Goal: Information Seeking & Learning: Learn about a topic

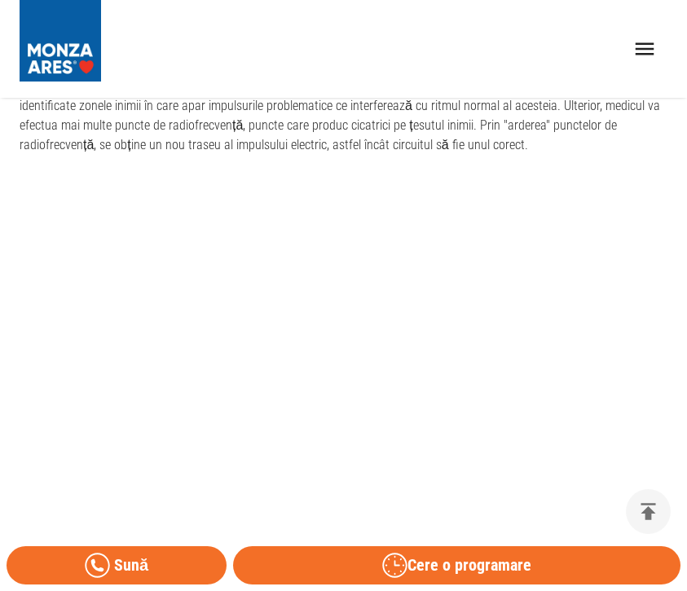
scroll to position [1148, 0]
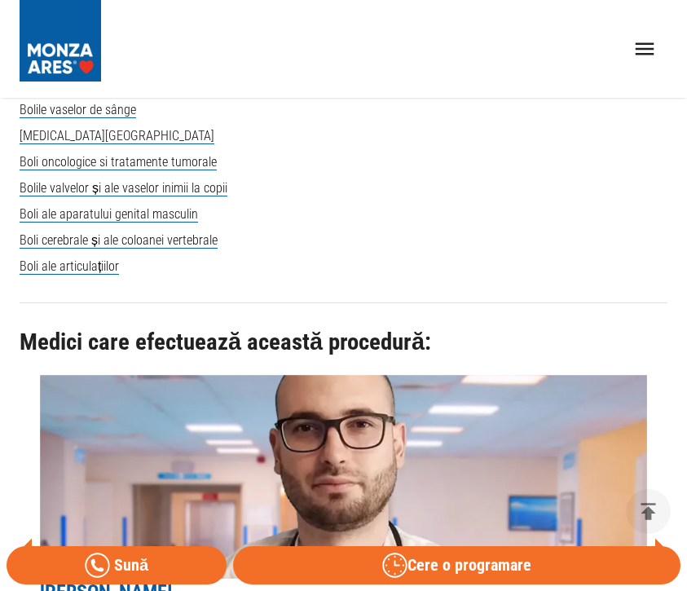
scroll to position [6683, 0]
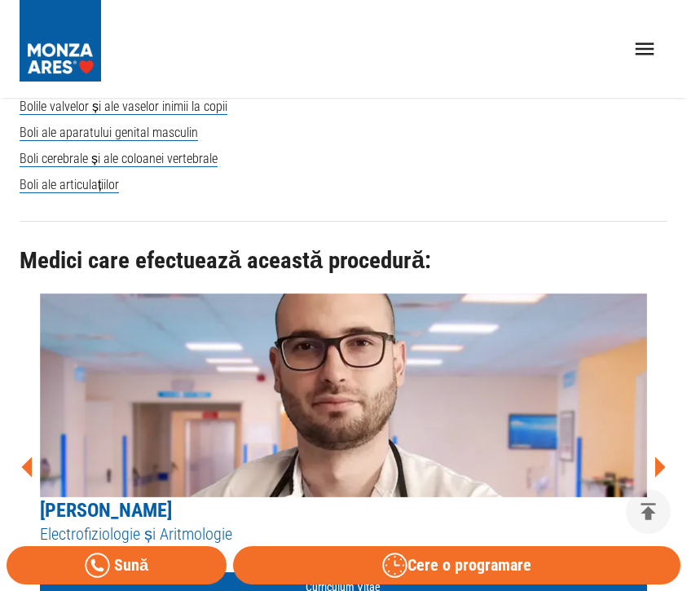
click at [654, 443] on icon at bounding box center [659, 467] width 49 height 49
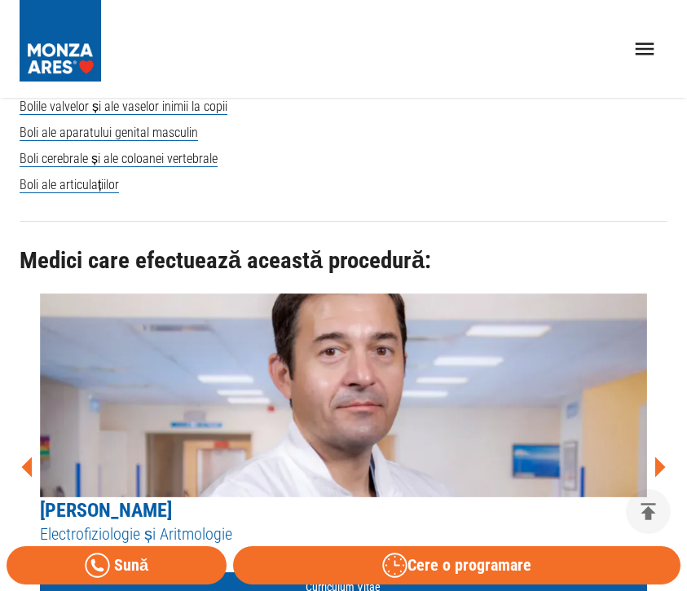
click at [654, 443] on icon at bounding box center [659, 467] width 49 height 49
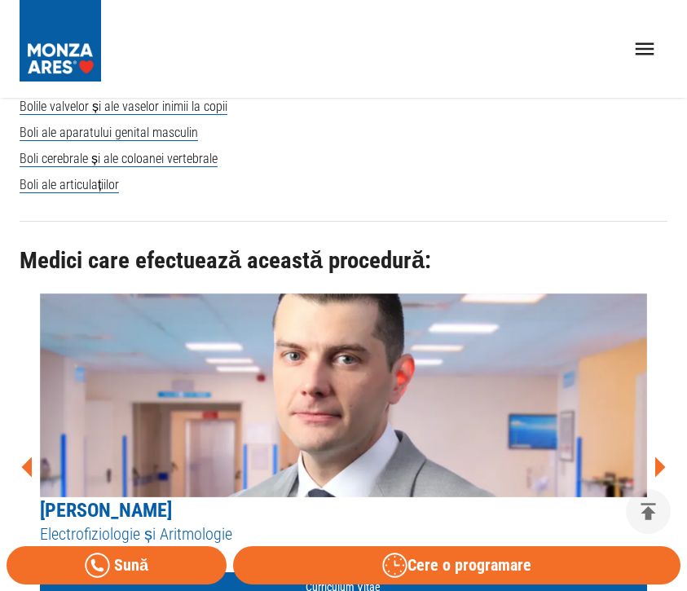
click at [654, 443] on icon at bounding box center [659, 467] width 49 height 49
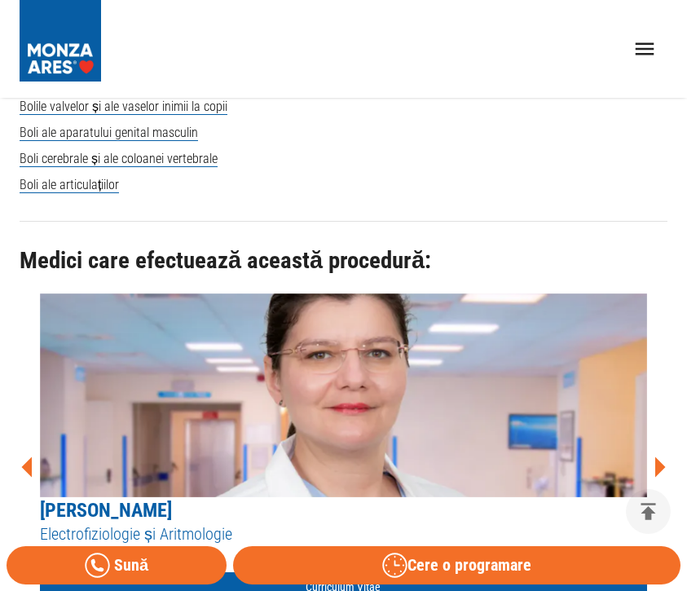
click at [654, 443] on icon at bounding box center [659, 467] width 49 height 49
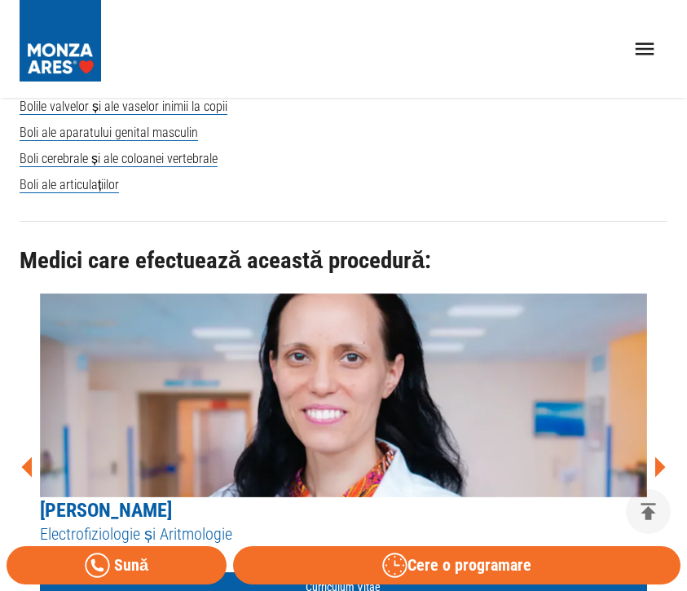
click at [654, 443] on icon at bounding box center [659, 467] width 49 height 49
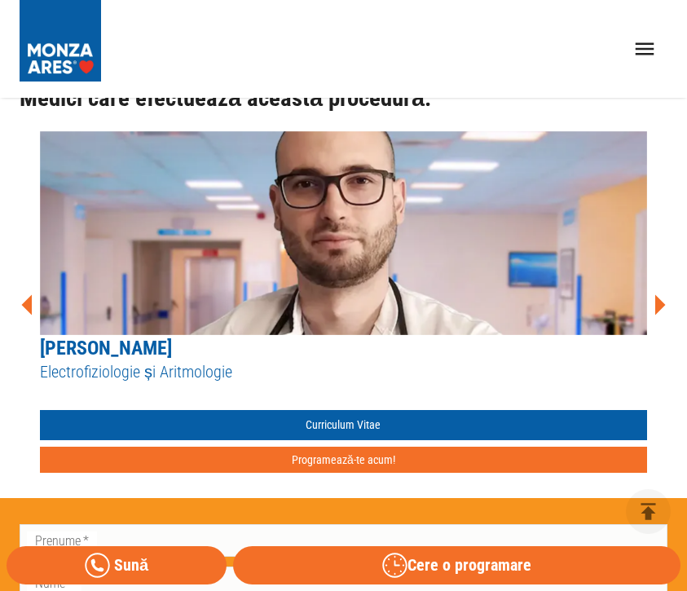
scroll to position [6765, 0]
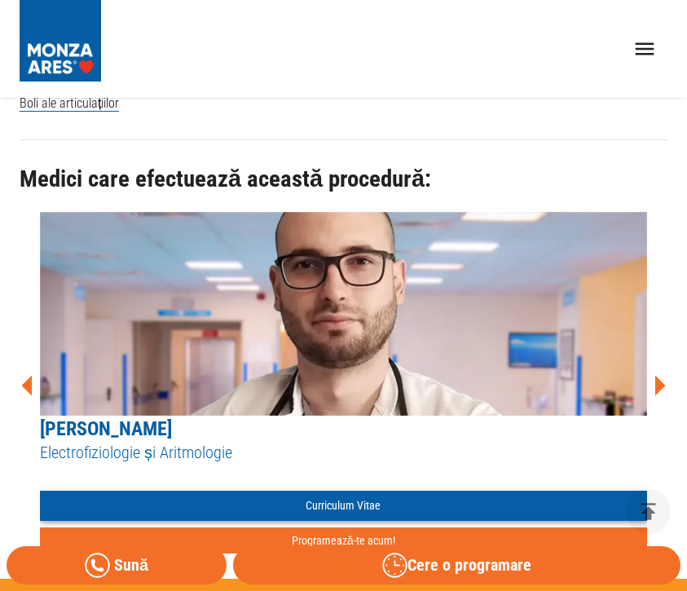
click at [522, 491] on link "Curriculum Vitae" at bounding box center [343, 506] width 607 height 30
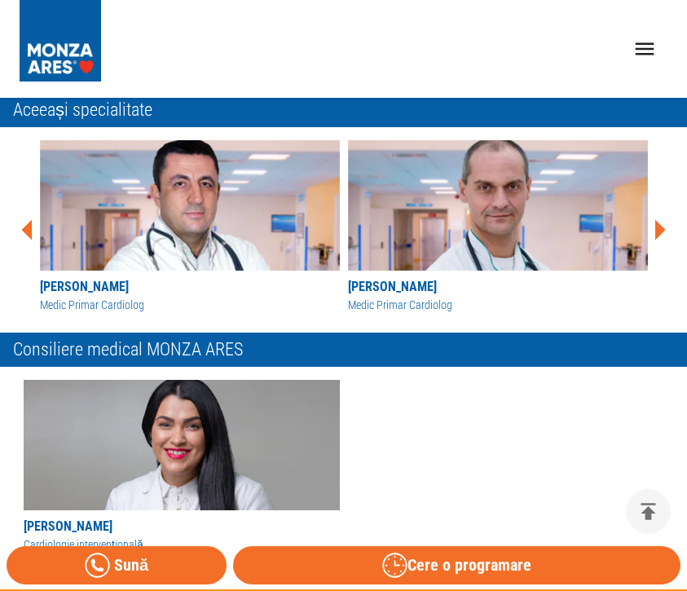
scroll to position [734, 0]
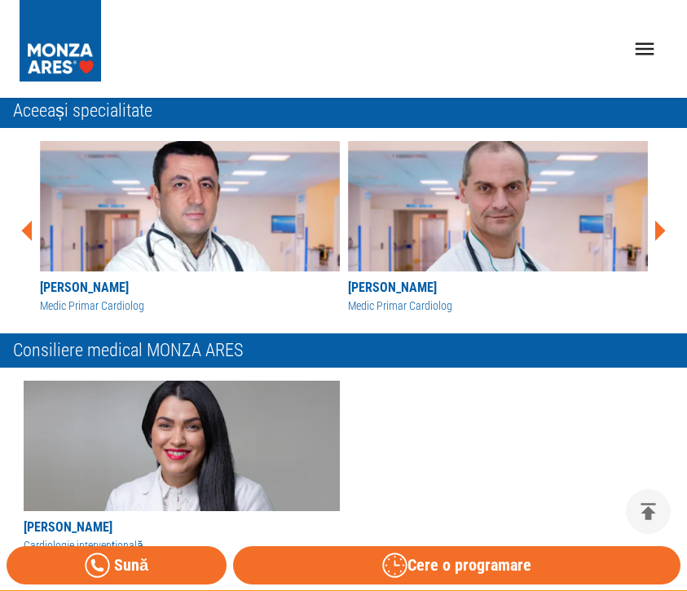
click at [657, 231] on icon at bounding box center [660, 231] width 11 height 20
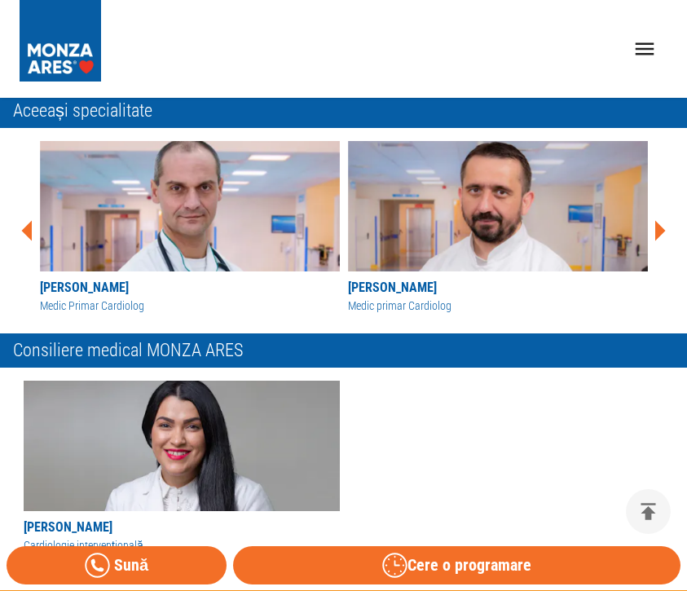
click at [657, 231] on icon at bounding box center [660, 231] width 11 height 20
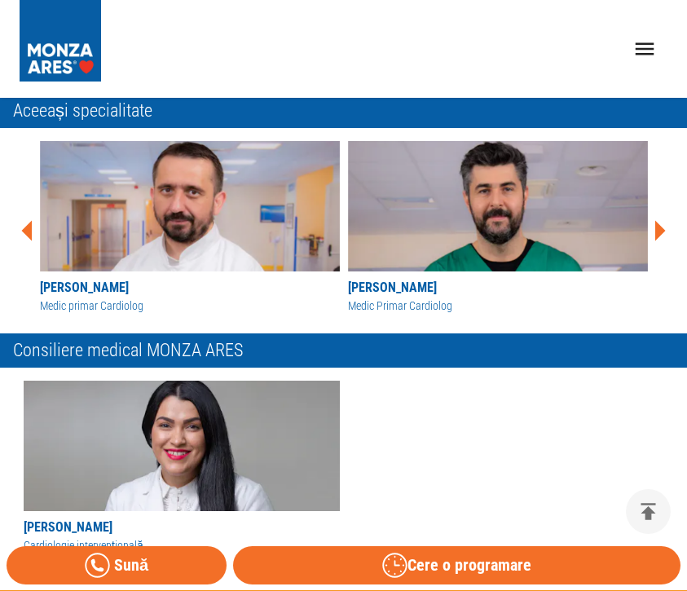
click at [657, 231] on icon at bounding box center [660, 231] width 11 height 20
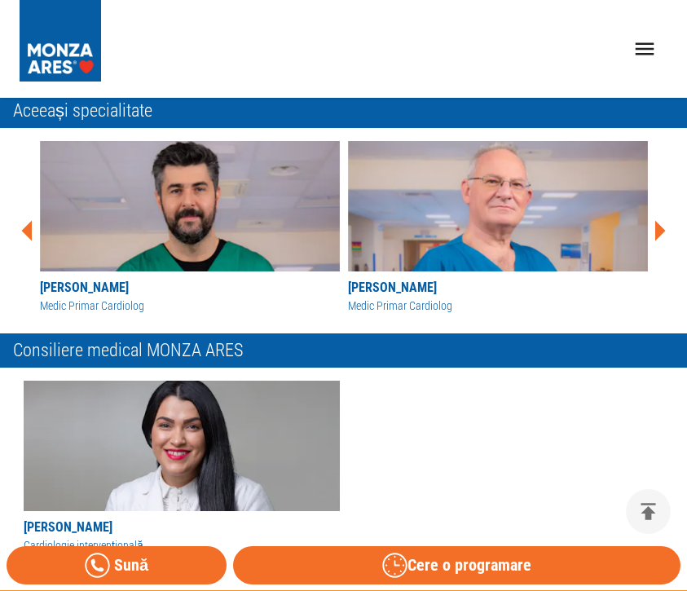
click at [657, 231] on icon at bounding box center [660, 231] width 11 height 20
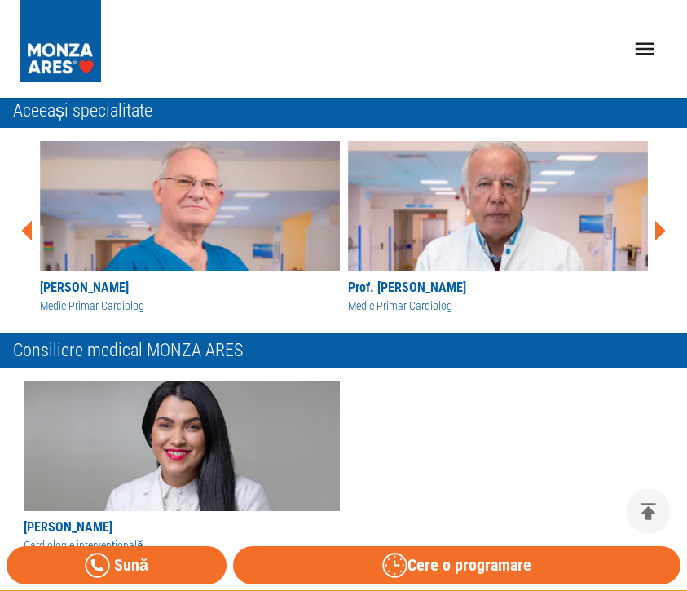
click at [657, 231] on icon at bounding box center [660, 231] width 11 height 20
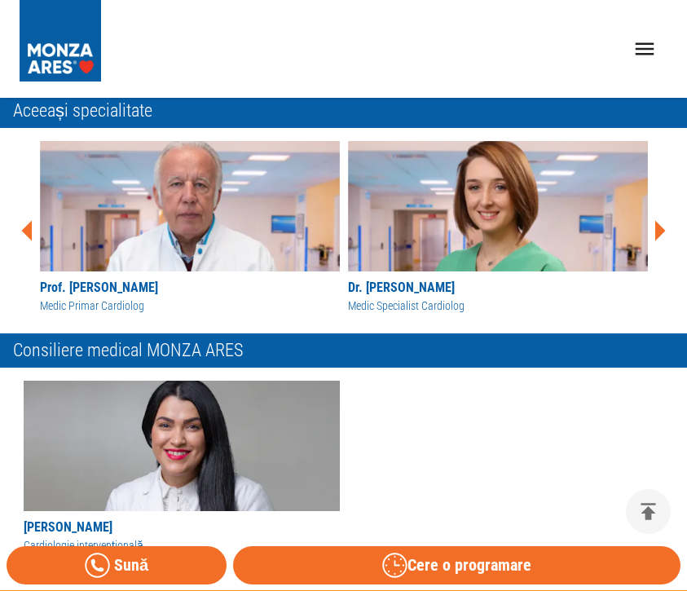
click at [657, 231] on icon at bounding box center [660, 231] width 11 height 20
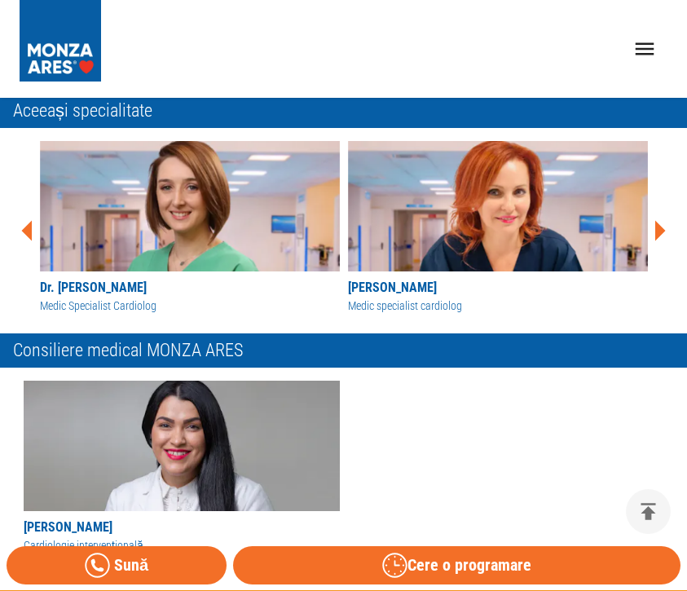
click at [657, 231] on icon at bounding box center [660, 231] width 11 height 20
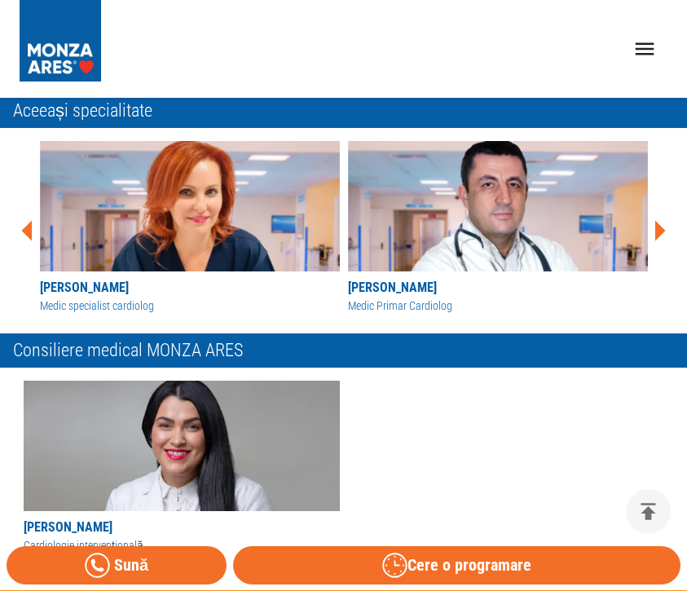
click at [657, 231] on icon at bounding box center [660, 231] width 11 height 20
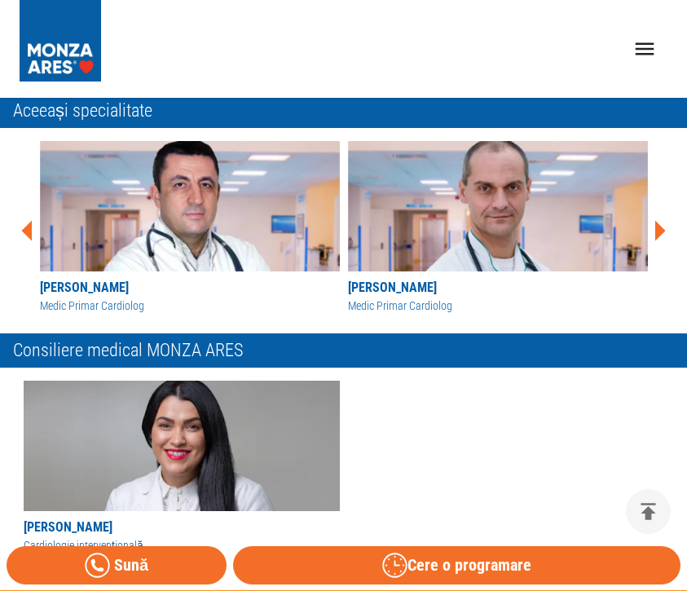
click at [657, 231] on icon at bounding box center [660, 231] width 11 height 20
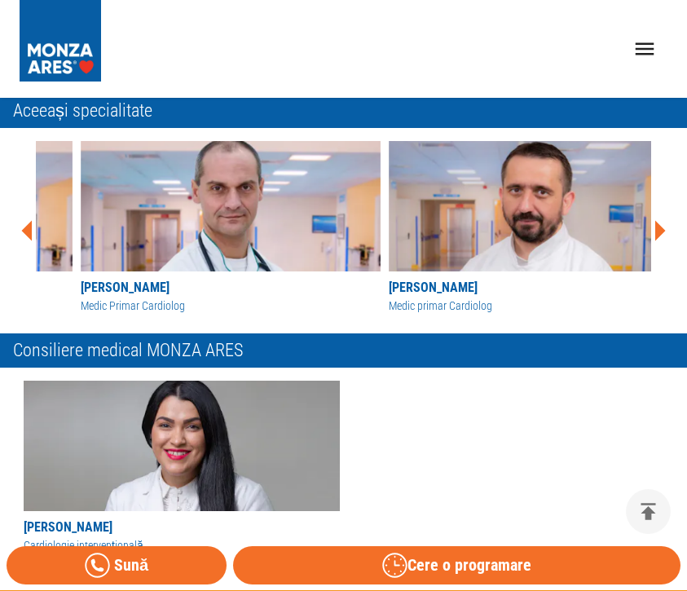
drag, startPoint x: 344, startPoint y: 305, endPoint x: 385, endPoint y: 297, distance: 41.4
click at [385, 297] on div "[PERSON_NAME] Medic primar Cardiolog" at bounding box center [539, 228] width 308 height 174
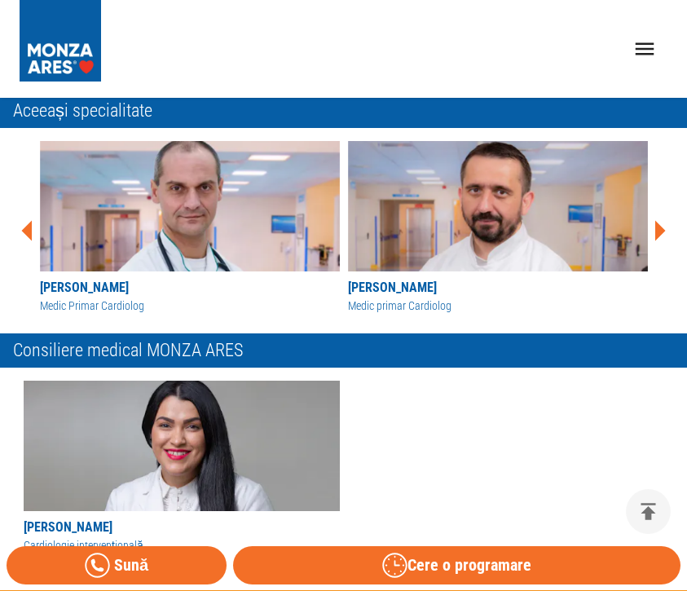
click at [411, 304] on div "Medic primar Cardiolog" at bounding box center [498, 305] width 300 height 17
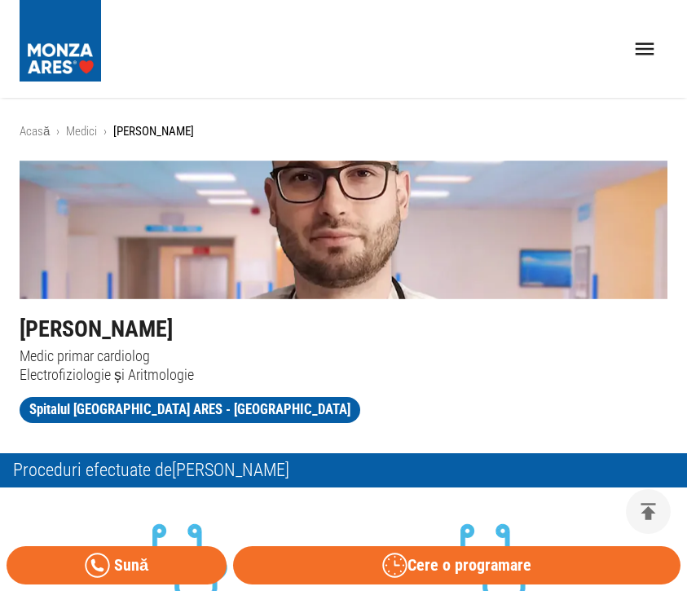
scroll to position [734, 0]
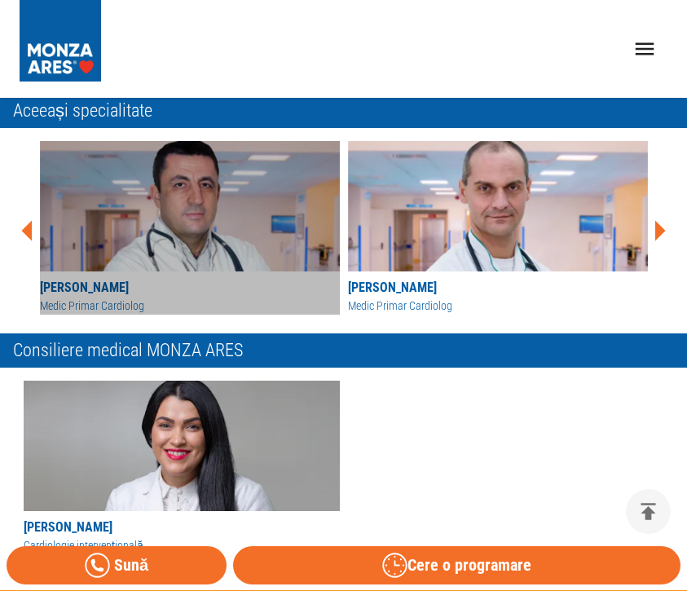
click at [136, 290] on div "[PERSON_NAME]" at bounding box center [190, 288] width 300 height 20
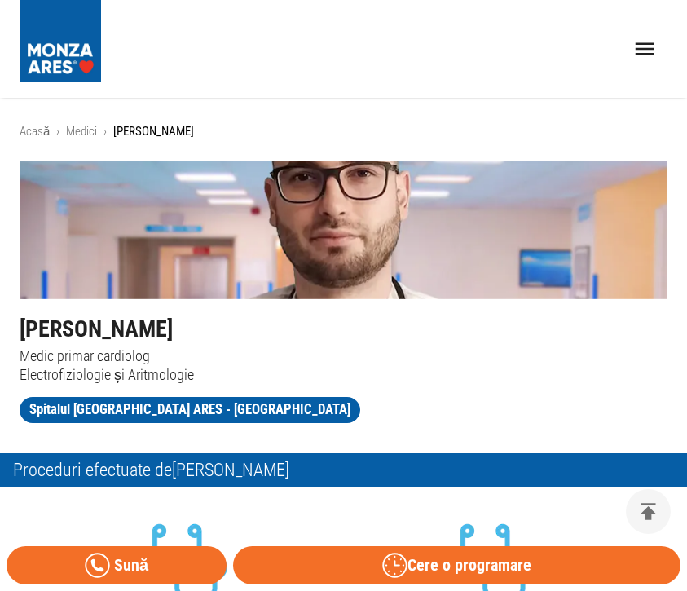
scroll to position [734, 0]
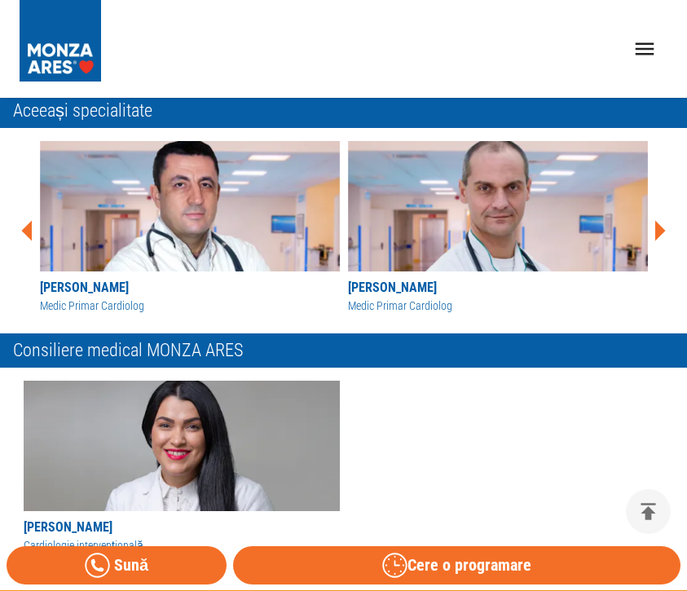
click at [30, 228] on icon at bounding box center [26, 231] width 11 height 20
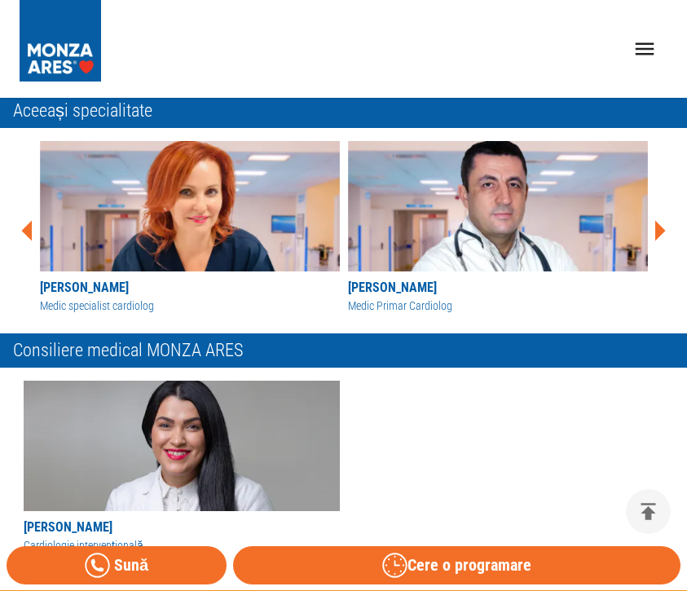
click at [33, 240] on icon at bounding box center [27, 230] width 49 height 49
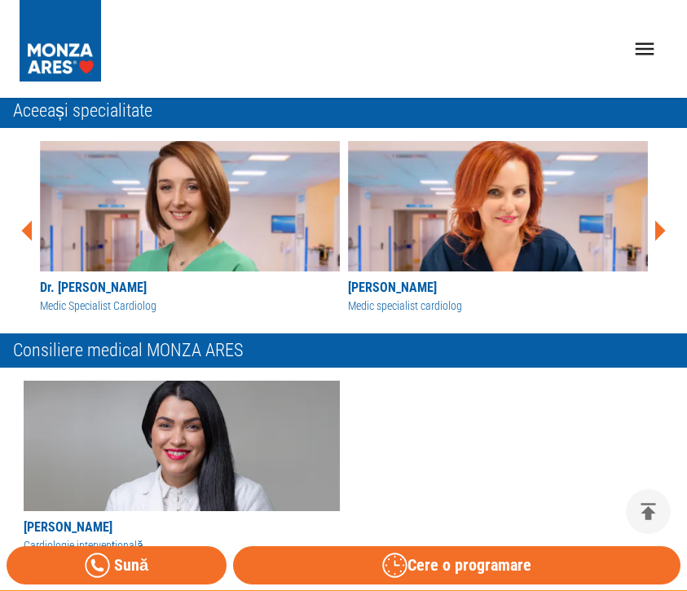
click at [33, 240] on icon at bounding box center [27, 230] width 49 height 49
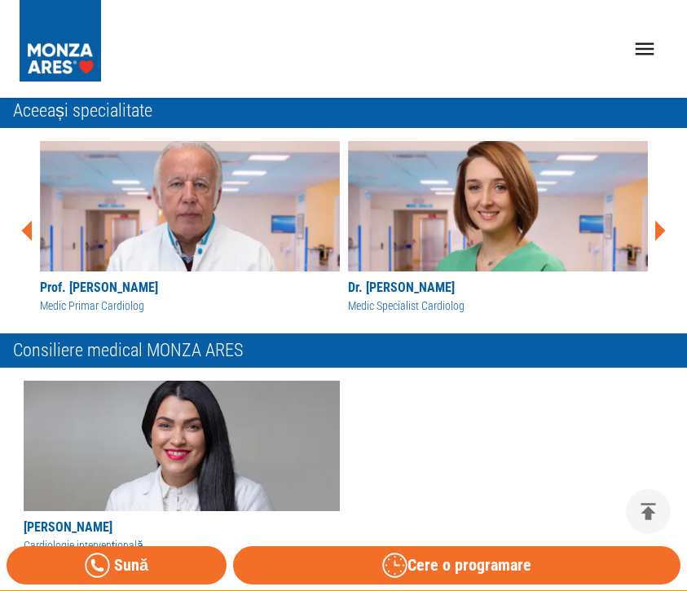
click at [67, 297] on div "Medic Primar Cardiolog" at bounding box center [190, 305] width 300 height 17
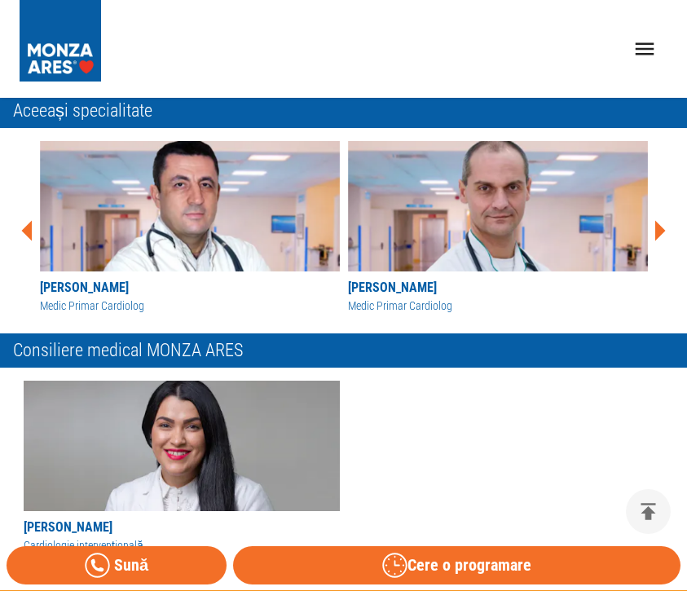
scroll to position [6638, 0]
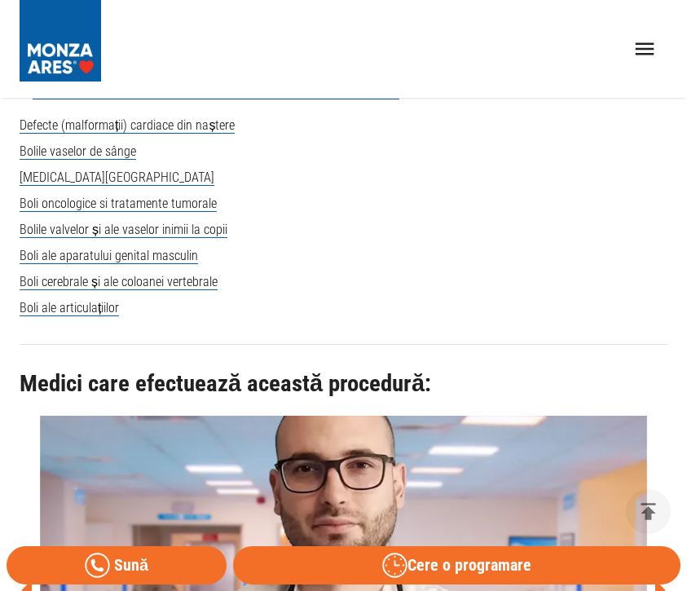
scroll to position [5742, 0]
